Goal: Register for event/course

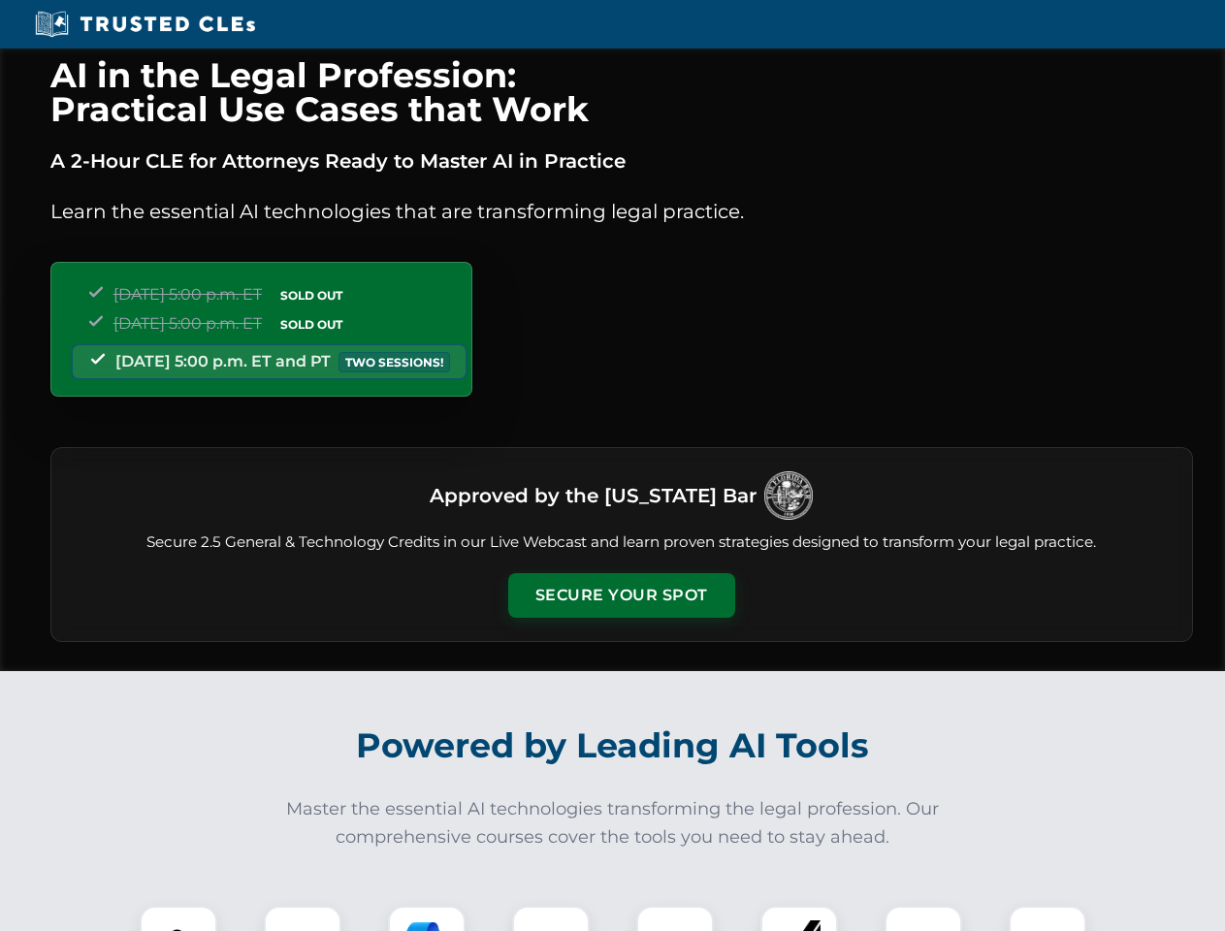
click at [621, 595] on button "Secure Your Spot" at bounding box center [621, 595] width 227 height 45
click at [178, 918] on img at bounding box center [178, 944] width 56 height 56
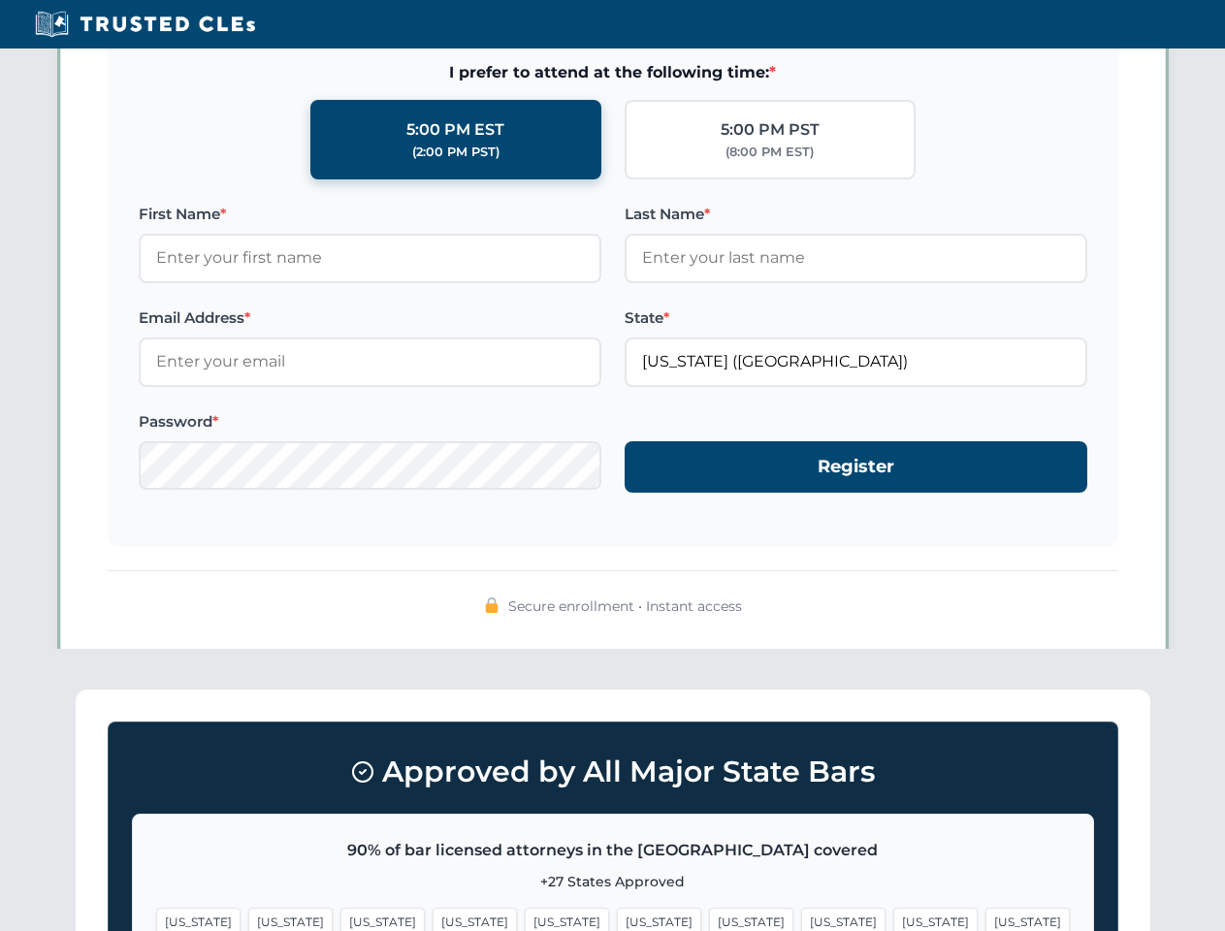
click at [709, 918] on span "[US_STATE]" at bounding box center [751, 922] width 84 height 28
click at [893, 918] on span "[US_STATE]" at bounding box center [935, 922] width 84 height 28
